Goal: Task Accomplishment & Management: Manage account settings

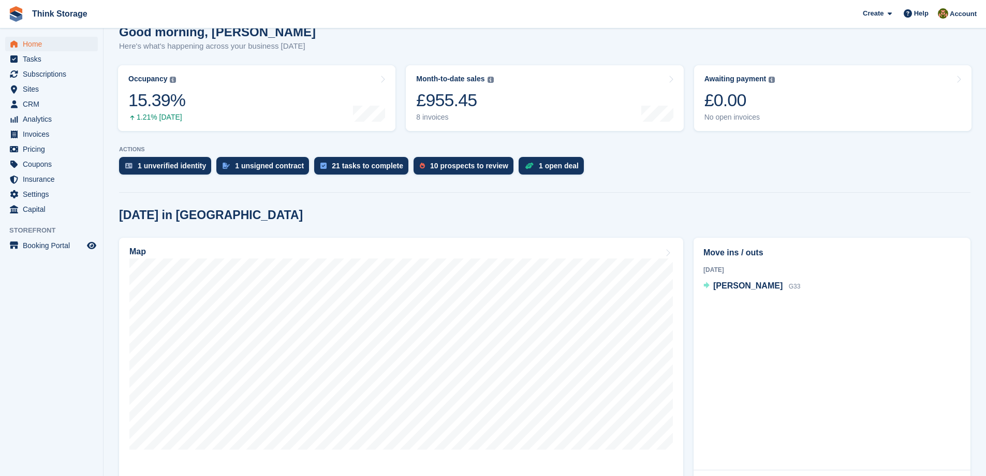
scroll to position [103, 0]
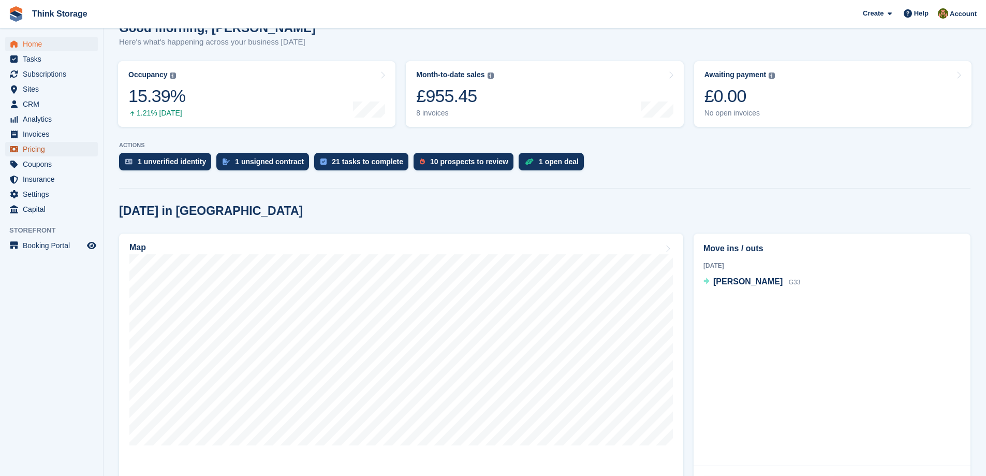
click at [25, 147] on span "Pricing" at bounding box center [54, 149] width 62 height 14
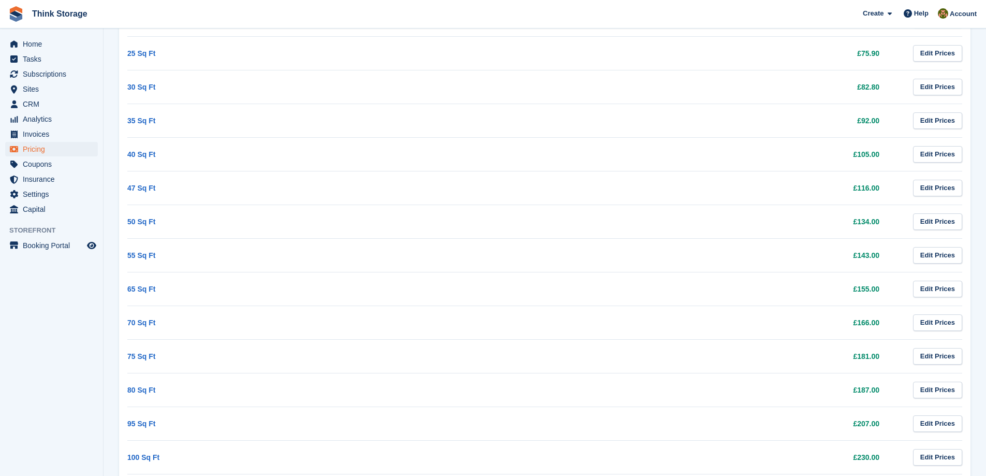
scroll to position [423, 0]
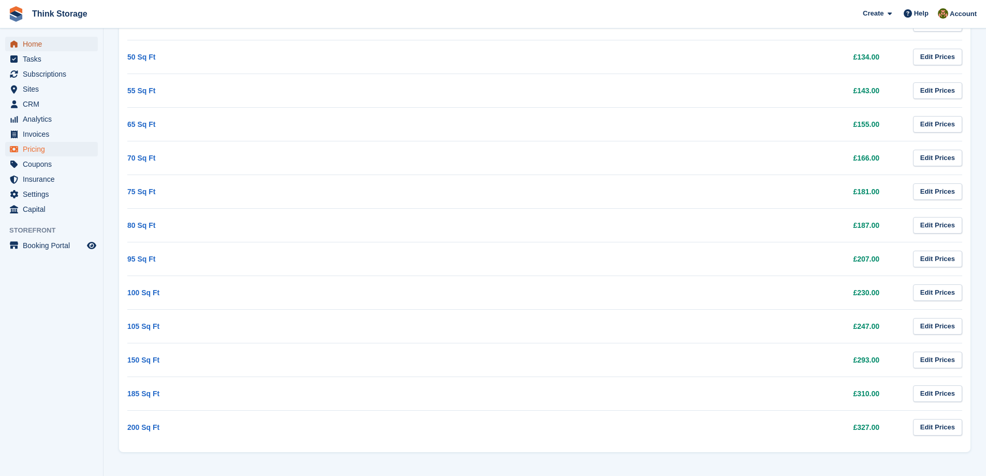
click at [29, 42] on span "Home" at bounding box center [54, 44] width 62 height 14
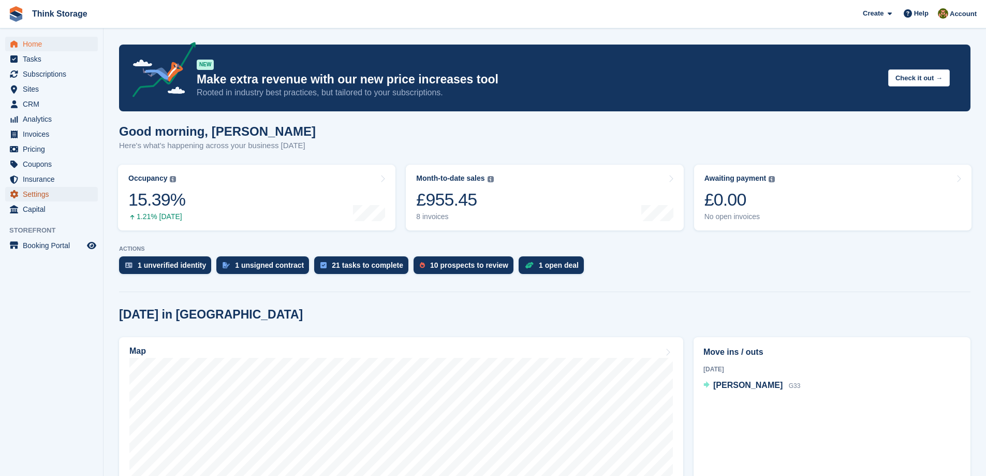
click at [23, 193] on span "Settings" at bounding box center [54, 194] width 62 height 14
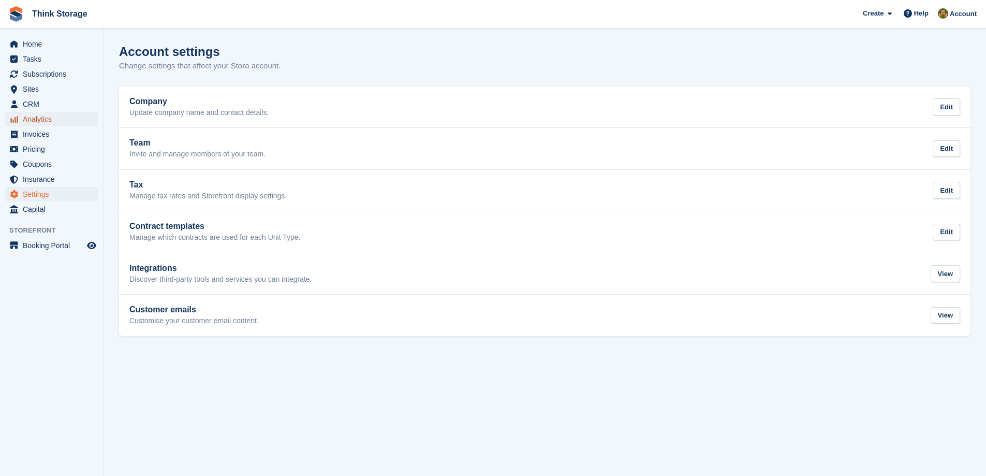
click at [29, 115] on span "Analytics" at bounding box center [54, 119] width 62 height 14
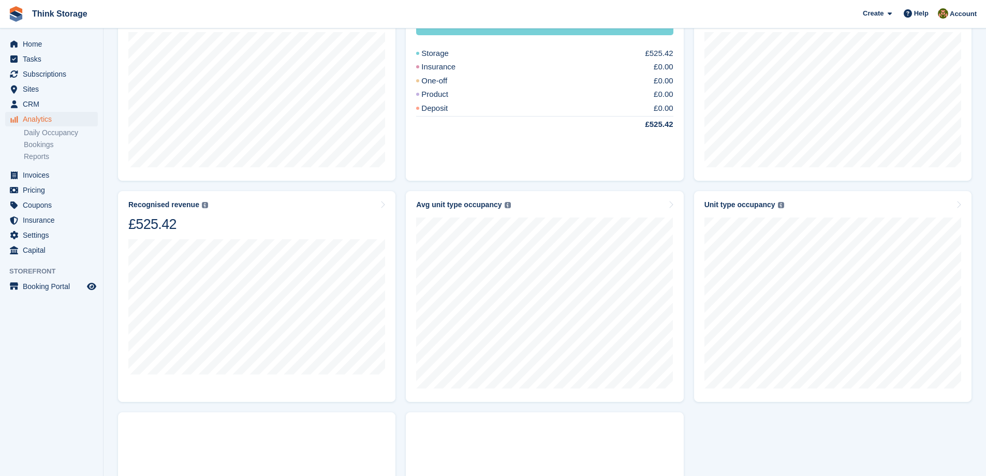
scroll to position [518, 0]
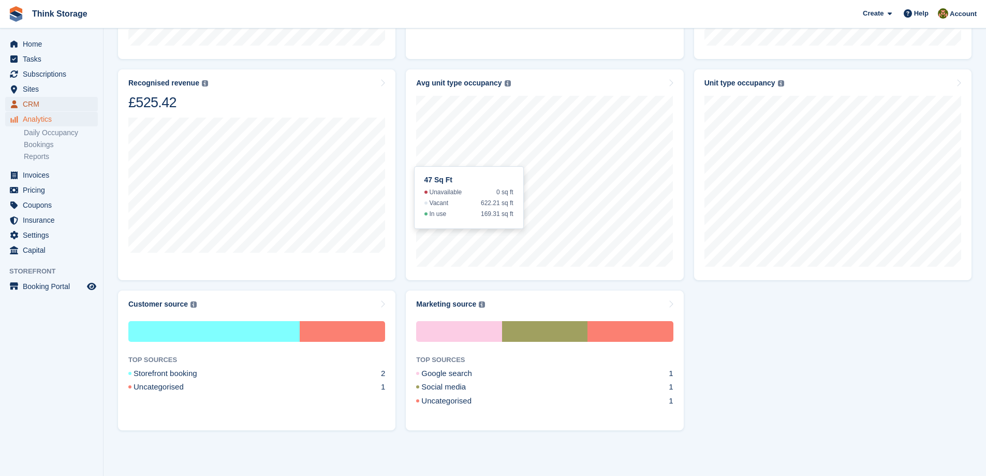
click at [31, 103] on span "CRM" at bounding box center [54, 104] width 62 height 14
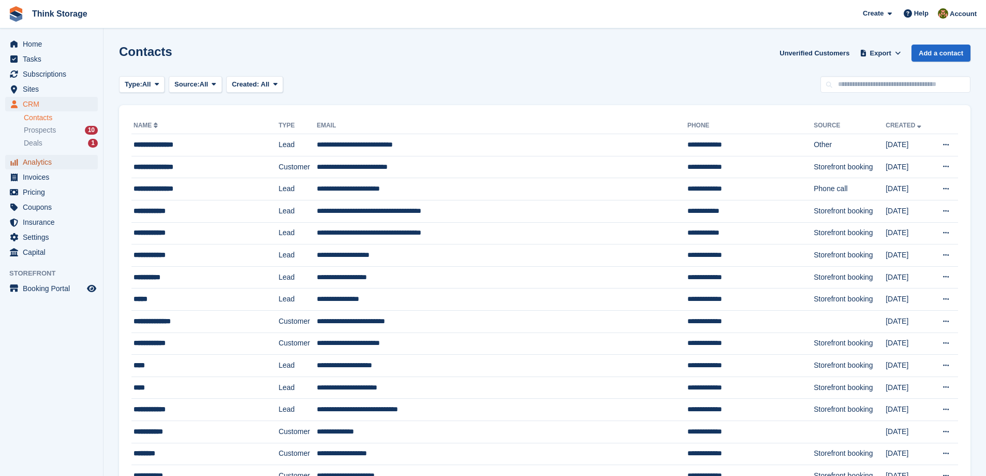
click at [33, 162] on span "Analytics" at bounding box center [54, 162] width 62 height 14
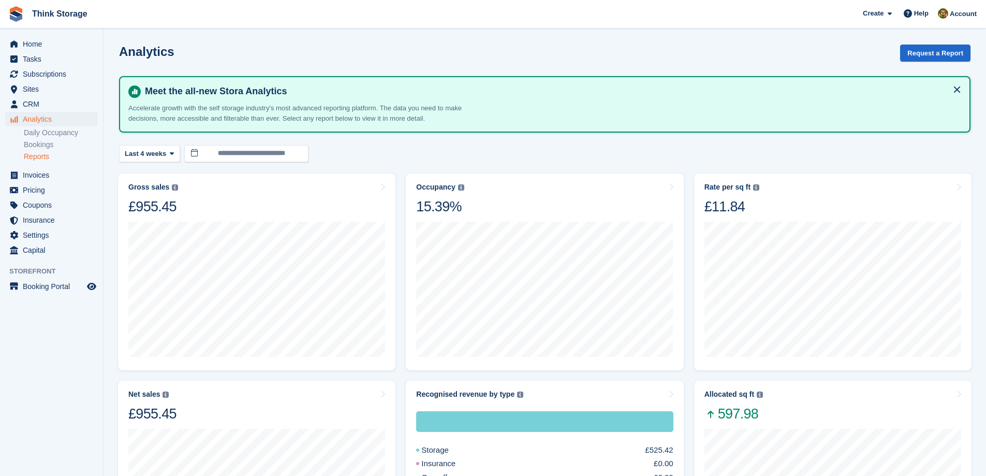
click at [36, 157] on link "Reports" at bounding box center [61, 157] width 74 height 10
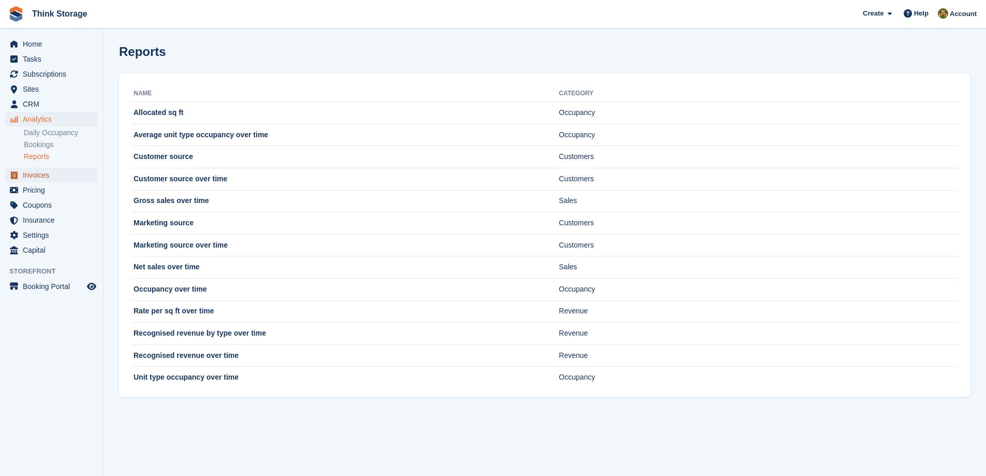
click at [37, 175] on span "Invoices" at bounding box center [54, 175] width 62 height 14
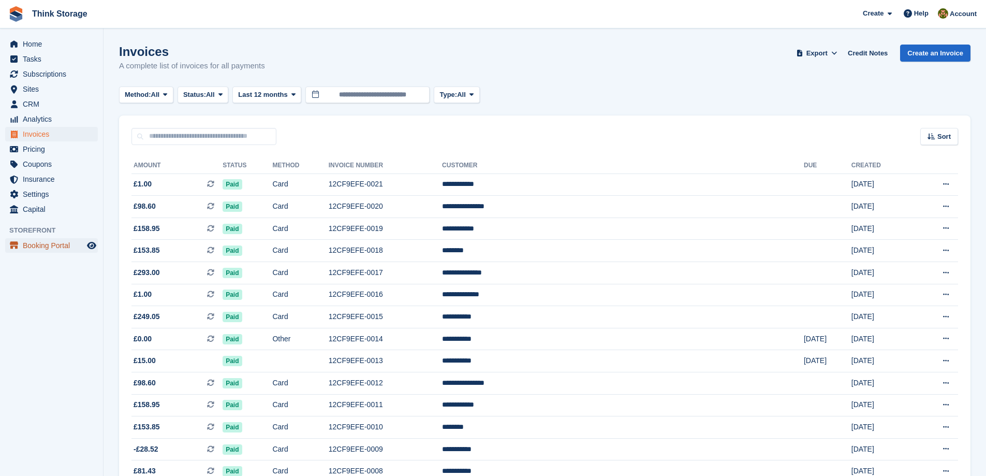
click at [32, 248] on span "Booking Portal" at bounding box center [54, 245] width 62 height 14
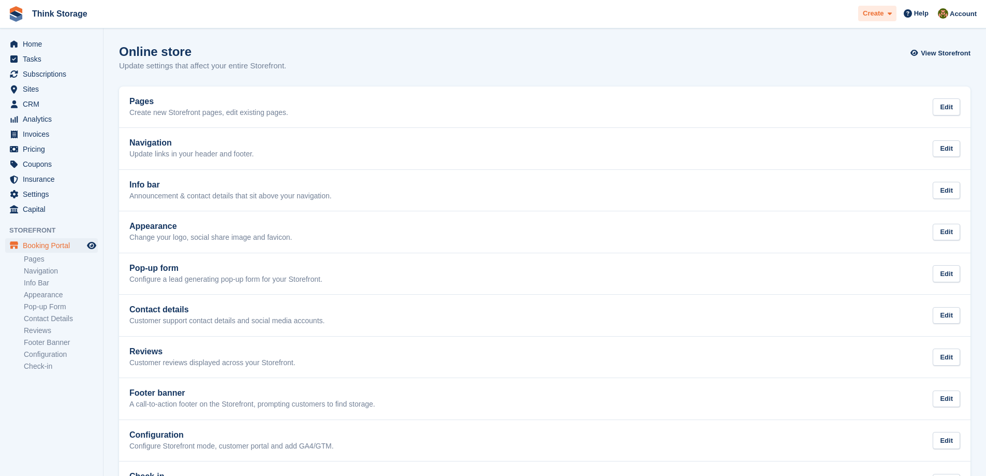
click at [891, 14] on icon at bounding box center [889, 13] width 4 height 7
click at [917, 13] on span "Help" at bounding box center [921, 13] width 14 height 10
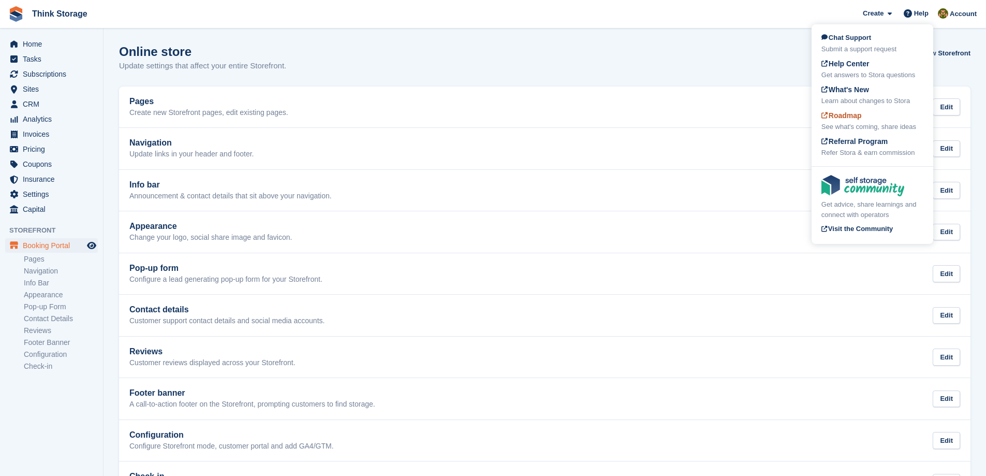
click at [854, 119] on span "Roadmap" at bounding box center [841, 115] width 40 height 8
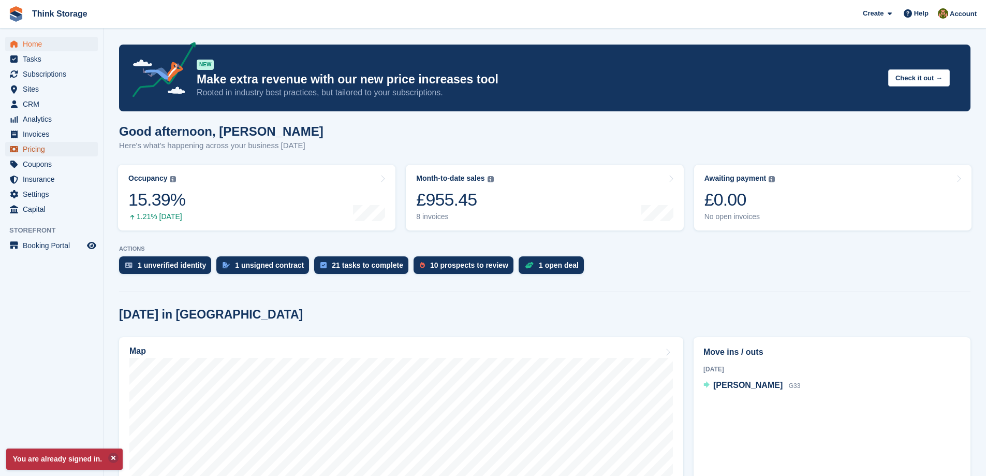
click at [29, 150] on span "Pricing" at bounding box center [54, 149] width 62 height 14
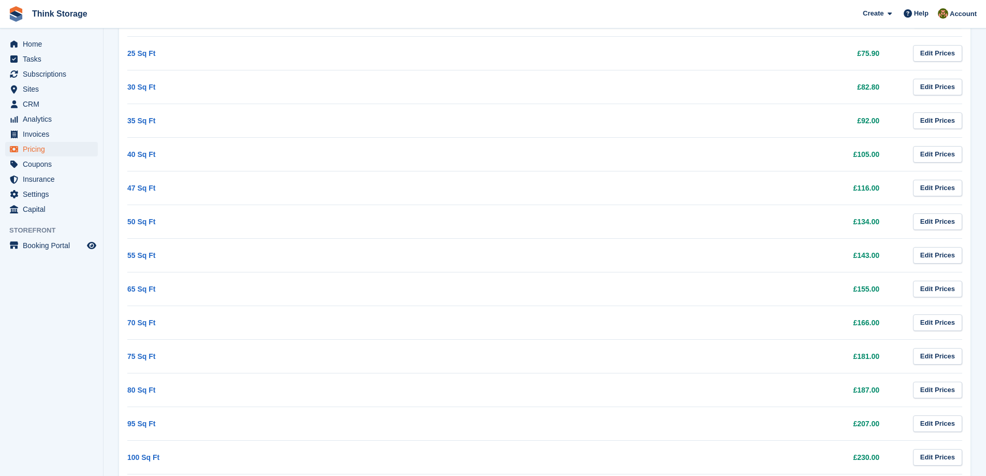
scroll to position [414, 0]
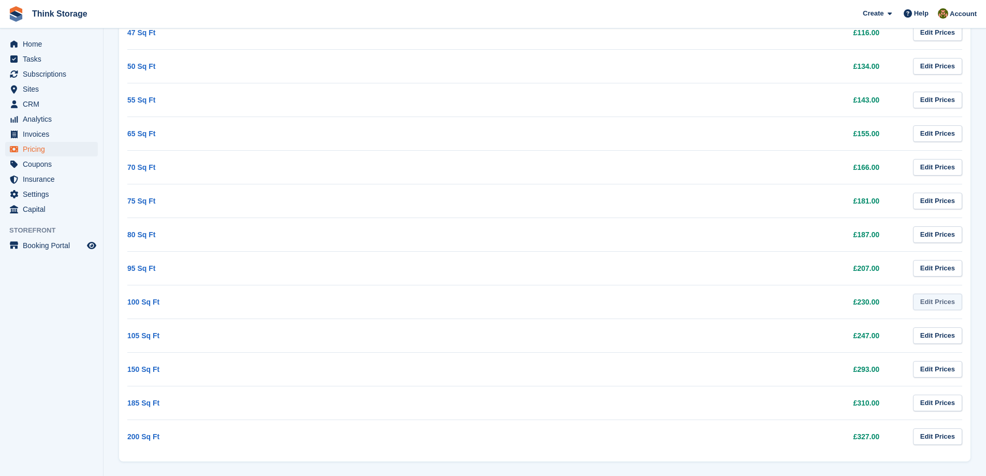
click at [930, 303] on link "Edit Prices" at bounding box center [937, 301] width 49 height 17
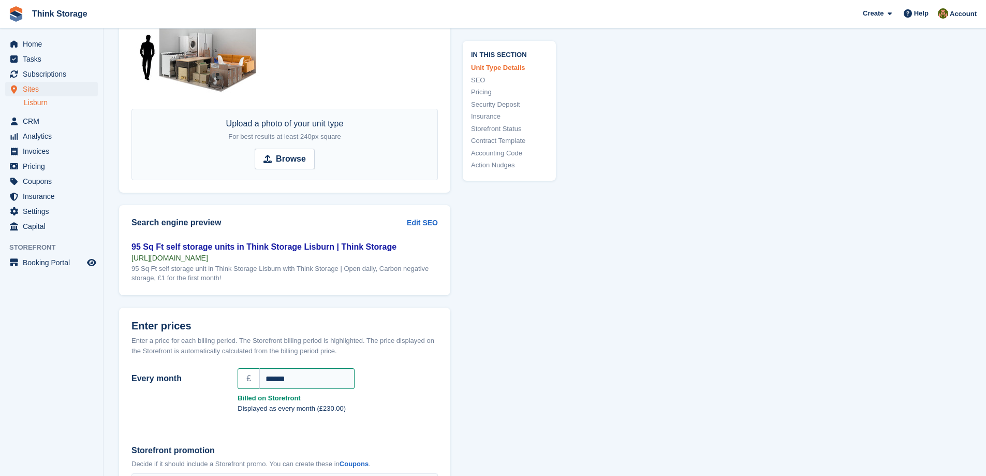
scroll to position [499, 0]
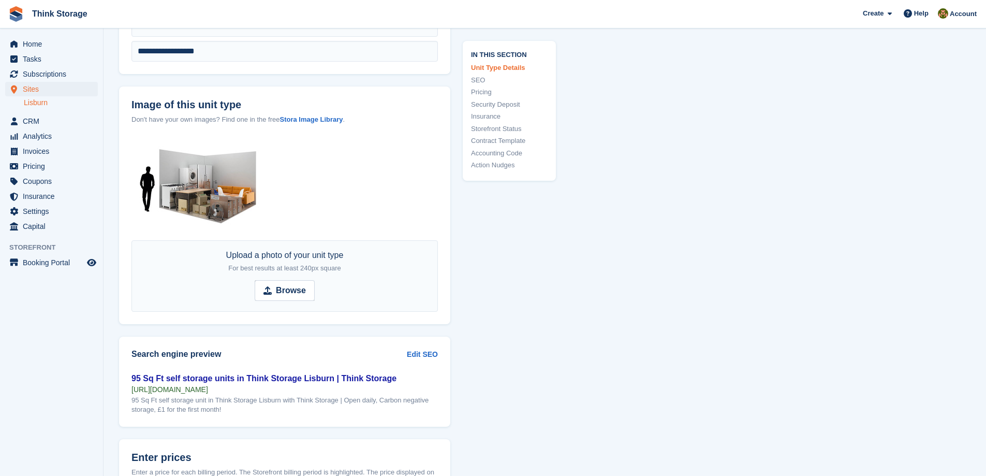
click at [513, 65] on link "Unit Type Details" at bounding box center [509, 68] width 77 height 10
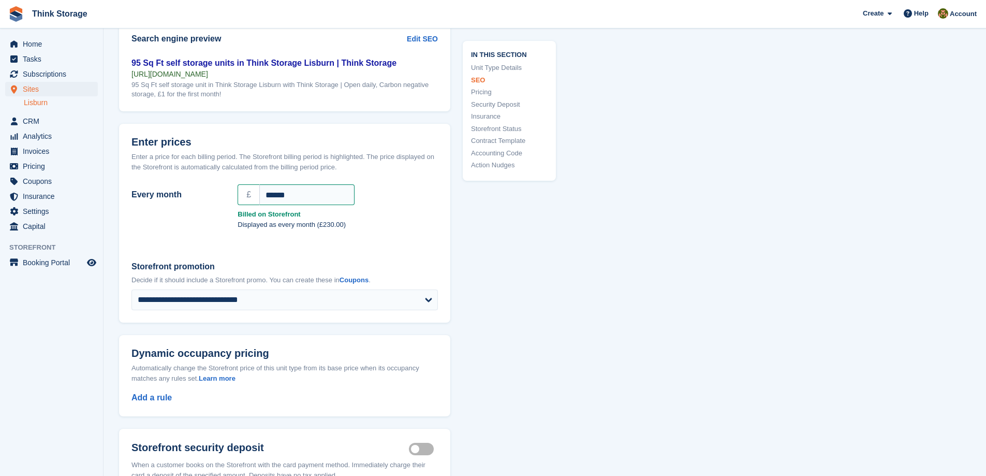
scroll to position [793, 0]
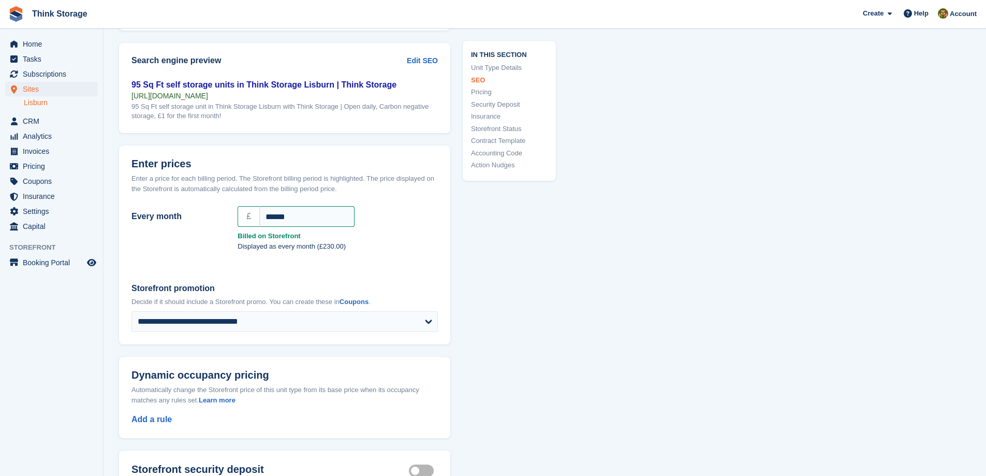
click at [42, 102] on link "Lisburn" at bounding box center [61, 103] width 74 height 10
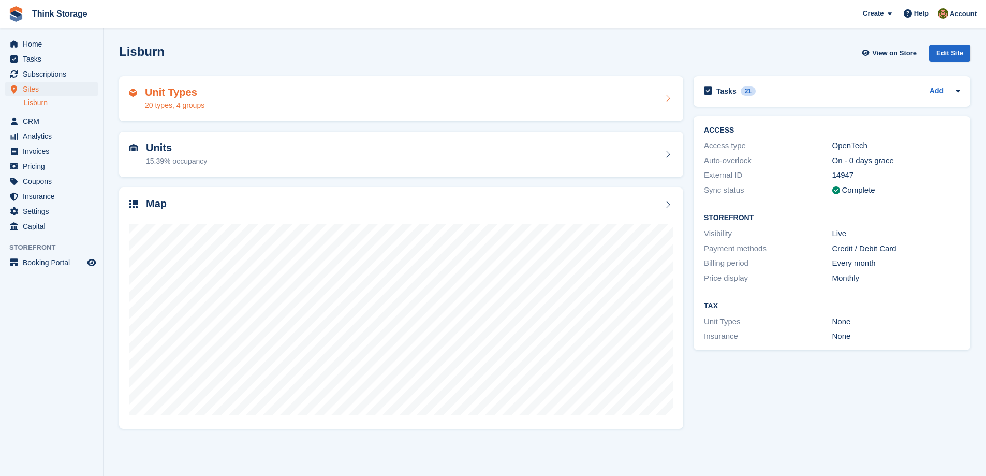
click at [171, 91] on h2 "Unit Types" at bounding box center [175, 92] width 60 height 12
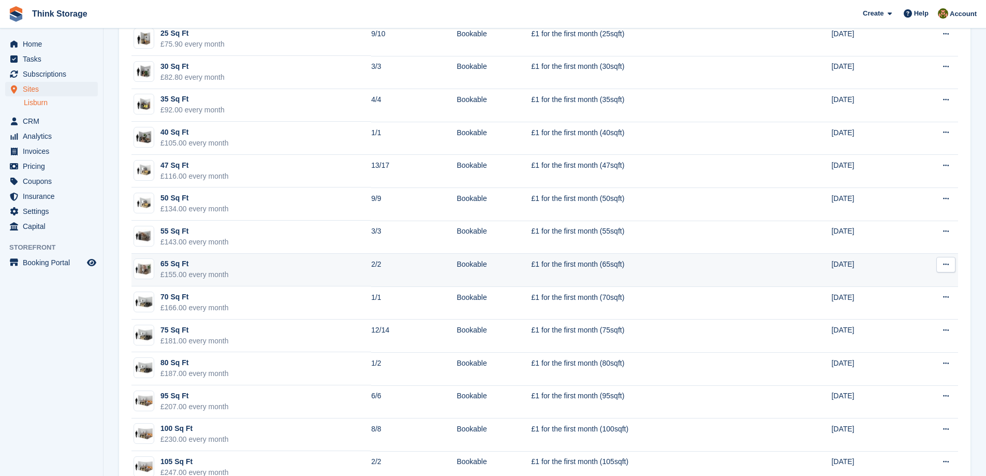
scroll to position [310, 0]
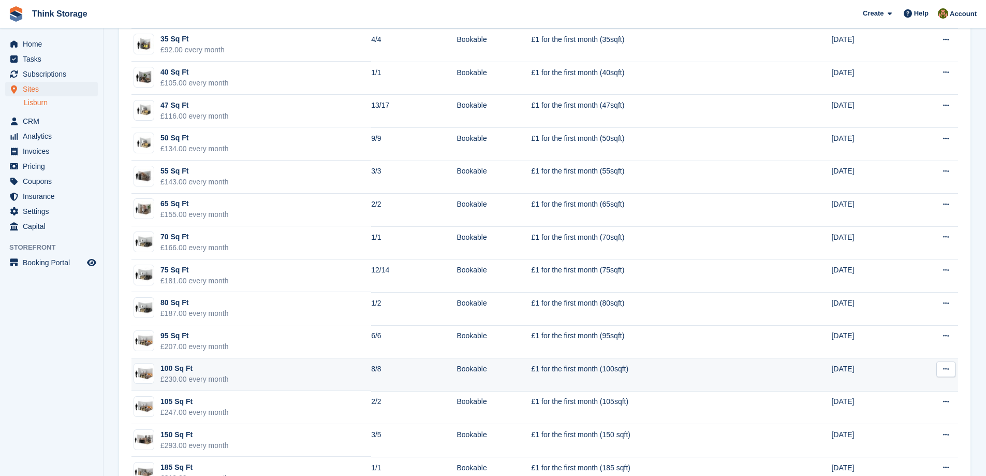
click at [175, 368] on div "100 Sq Ft" at bounding box center [194, 368] width 68 height 11
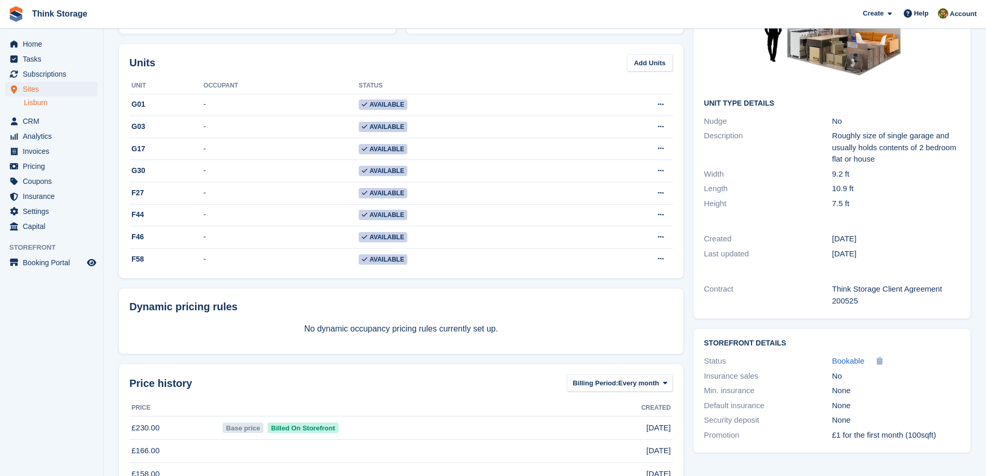
scroll to position [151, 0]
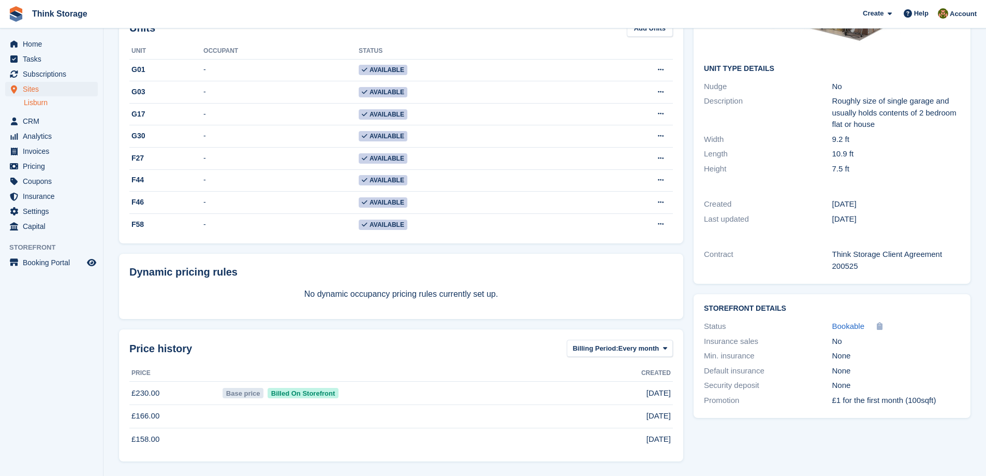
click at [156, 440] on td "£158.00" at bounding box center [174, 438] width 91 height 23
drag, startPoint x: 160, startPoint y: 438, endPoint x: 154, endPoint y: 438, distance: 6.2
click at [159, 438] on td "£158.00" at bounding box center [174, 438] width 91 height 23
click at [151, 415] on td "£166.00" at bounding box center [174, 415] width 91 height 23
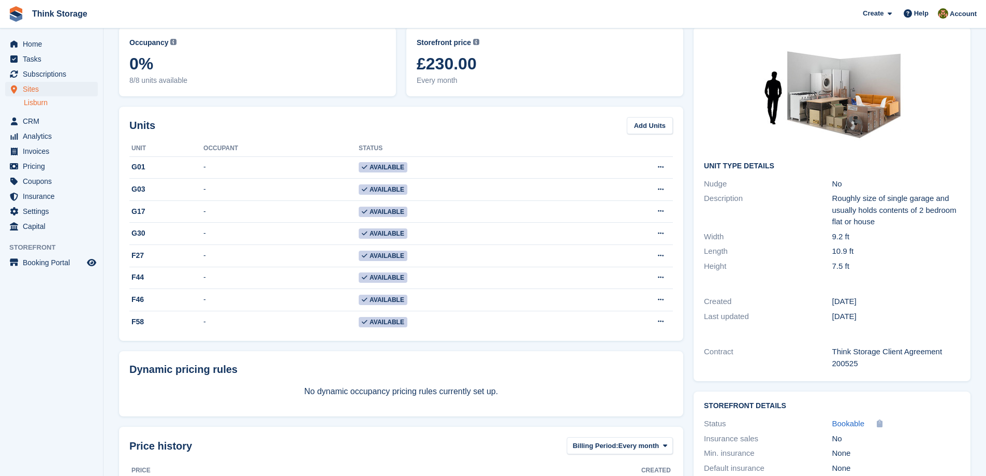
scroll to position [0, 0]
